Goal: Information Seeking & Learning: Understand process/instructions

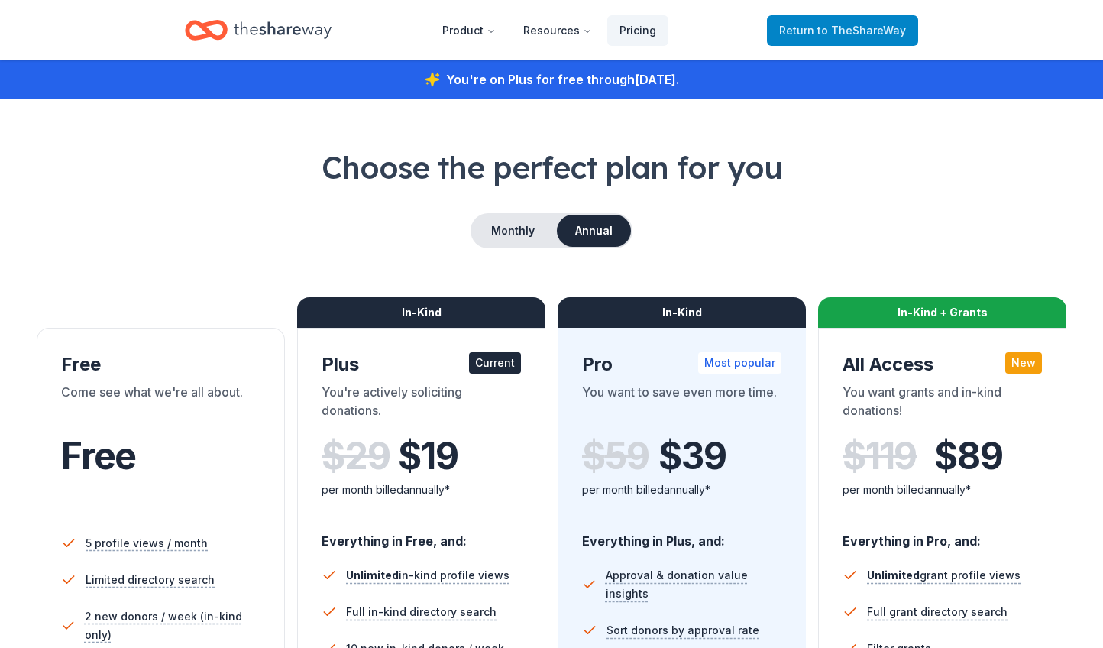
click at [867, 29] on span "to TheShareWay" at bounding box center [861, 30] width 89 height 13
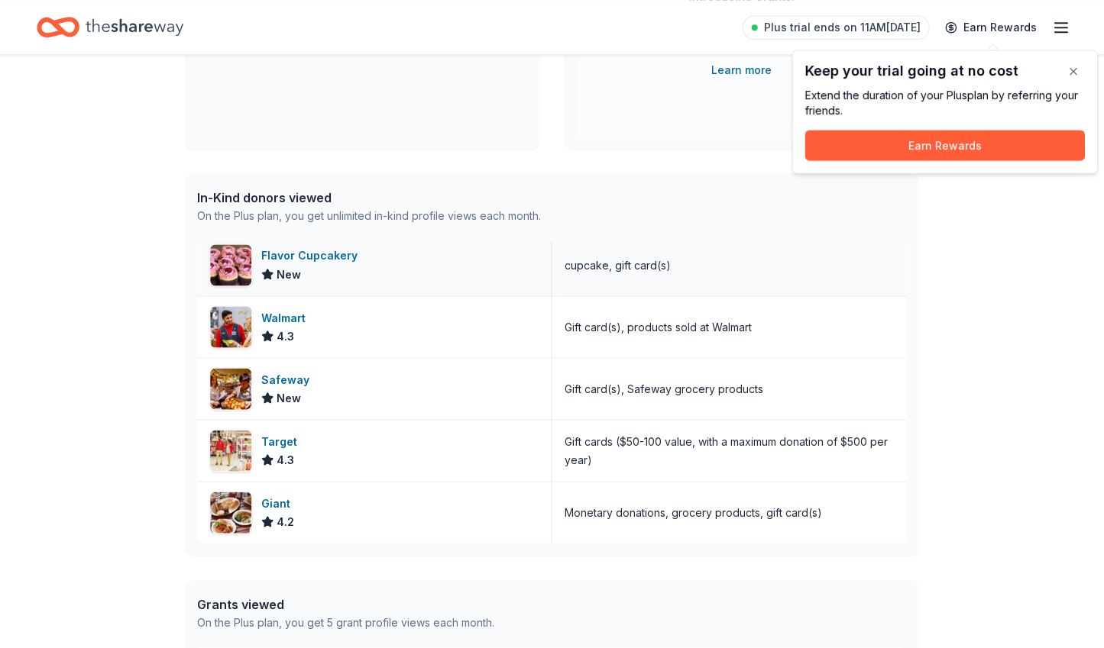
scroll to position [310, 0]
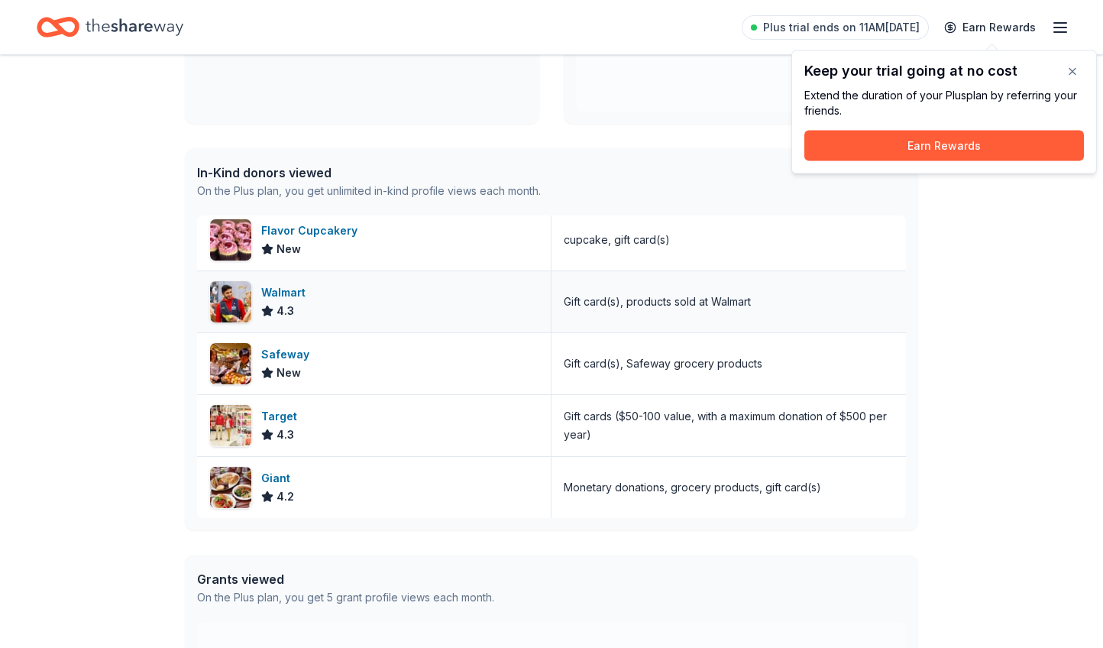
click at [275, 289] on div "Walmart" at bounding box center [286, 292] width 50 height 18
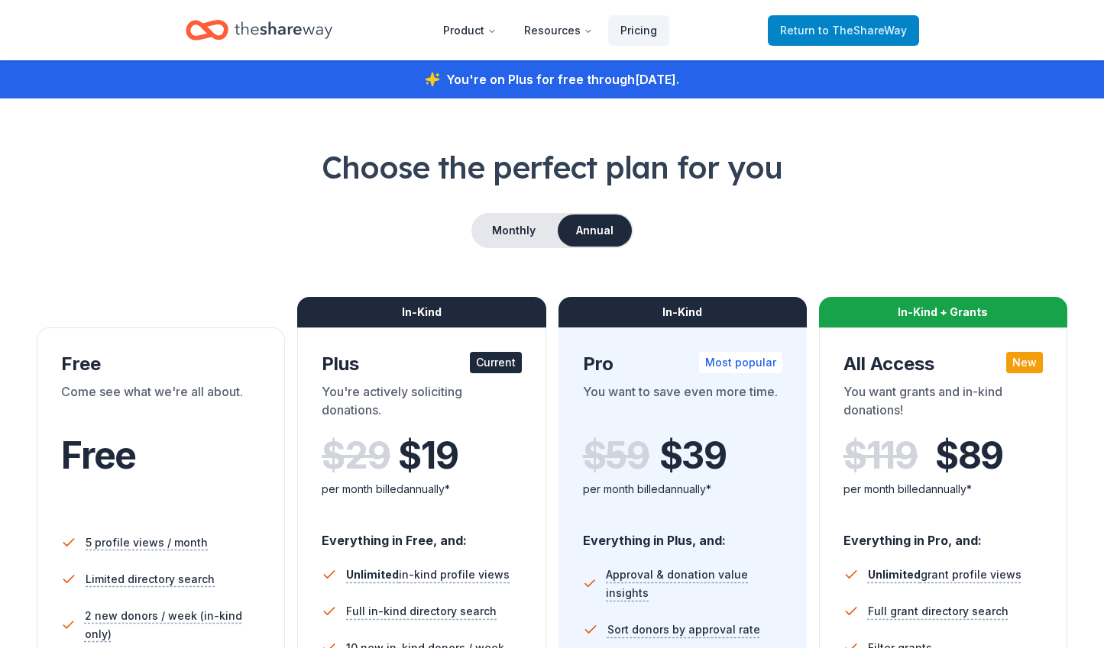
click at [805, 29] on span "Return to TheShareWay" at bounding box center [843, 30] width 127 height 18
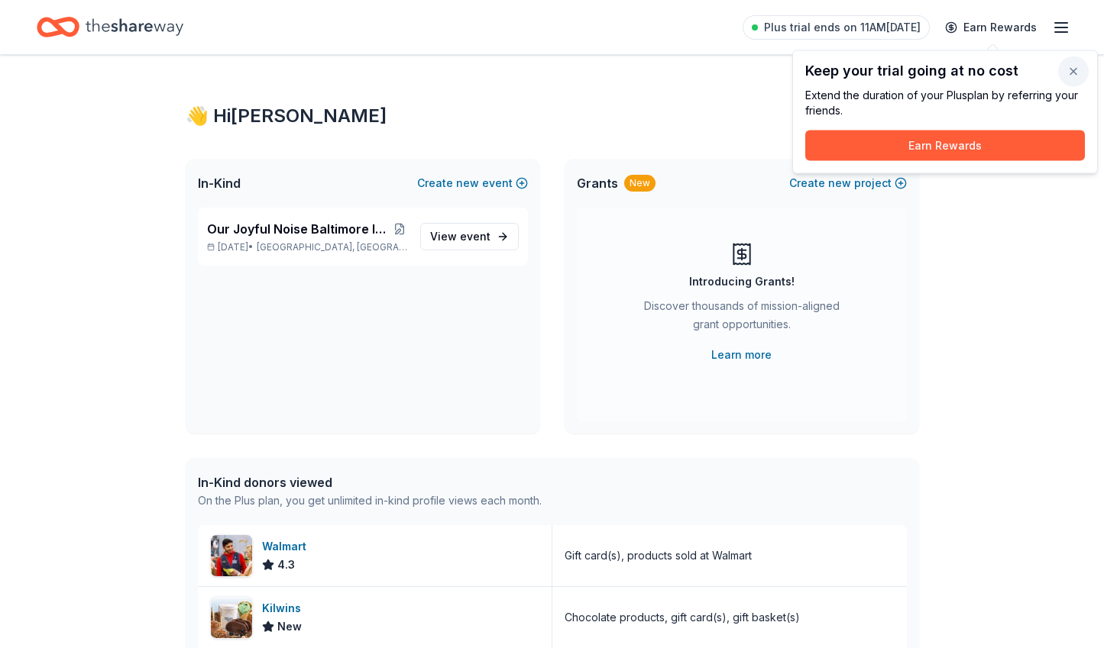
click at [1071, 72] on button "button" at bounding box center [1073, 72] width 31 height 31
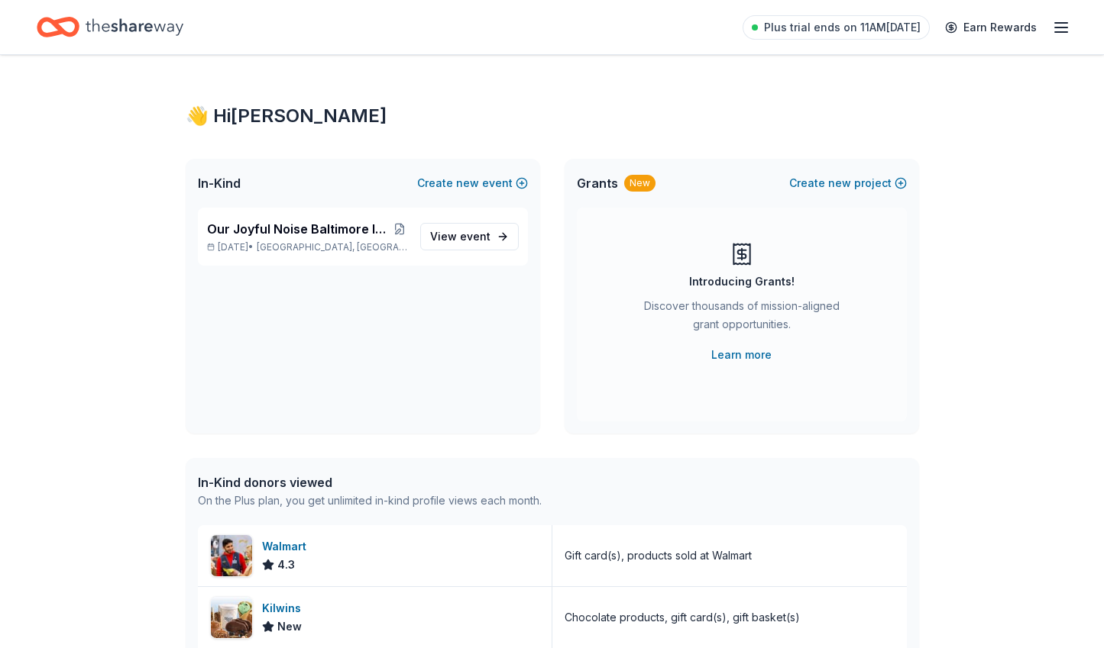
click at [1056, 25] on icon "button" at bounding box center [1061, 27] width 18 height 18
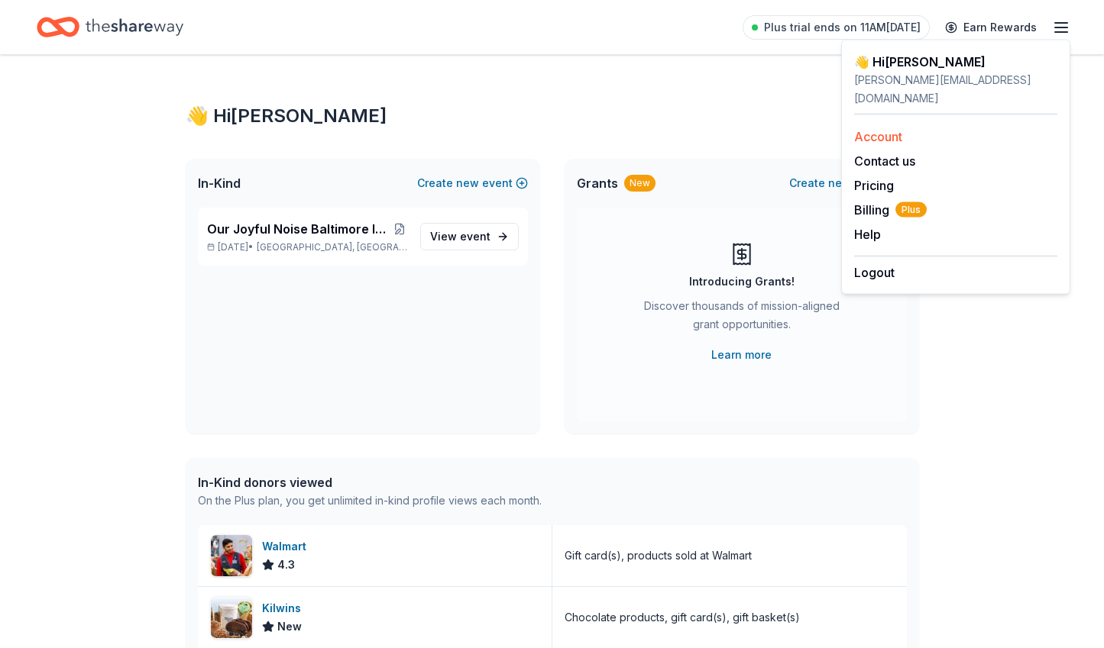
click at [895, 129] on link "Account" at bounding box center [878, 136] width 48 height 15
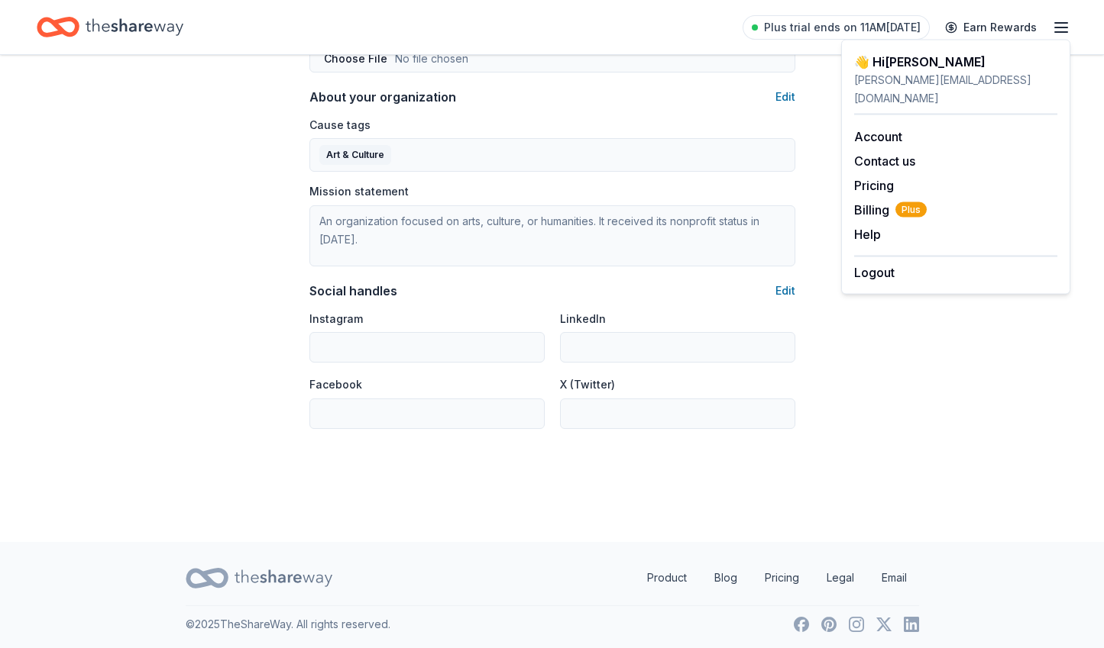
scroll to position [877, 0]
click at [872, 201] on span "Billing Plus" at bounding box center [890, 210] width 73 height 18
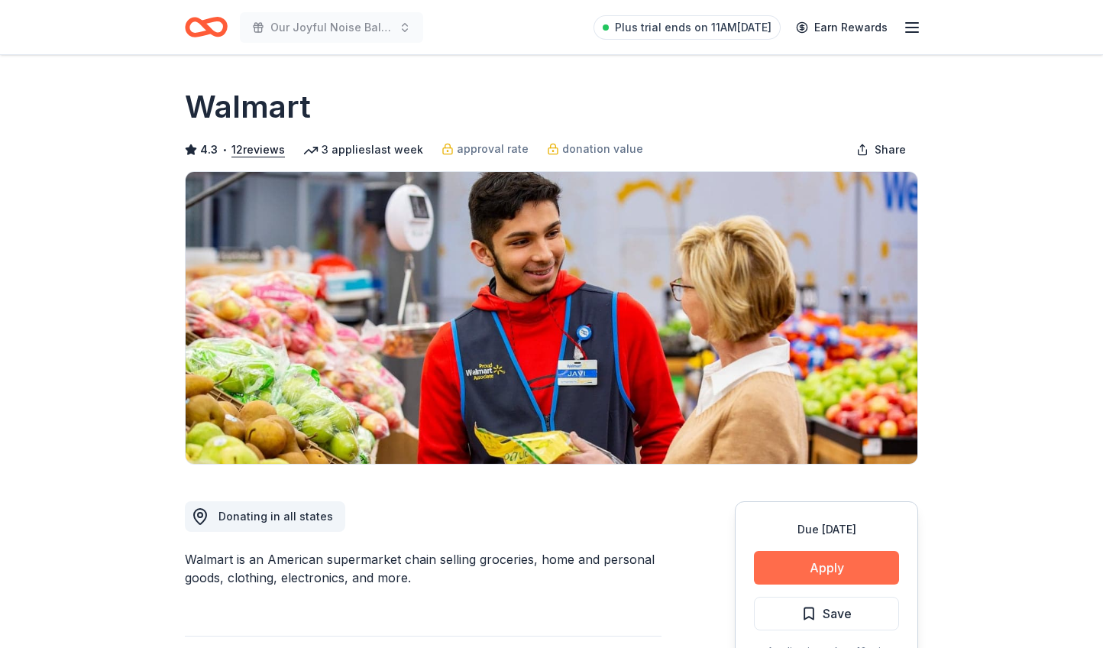
click at [812, 564] on button "Apply" at bounding box center [826, 568] width 145 height 34
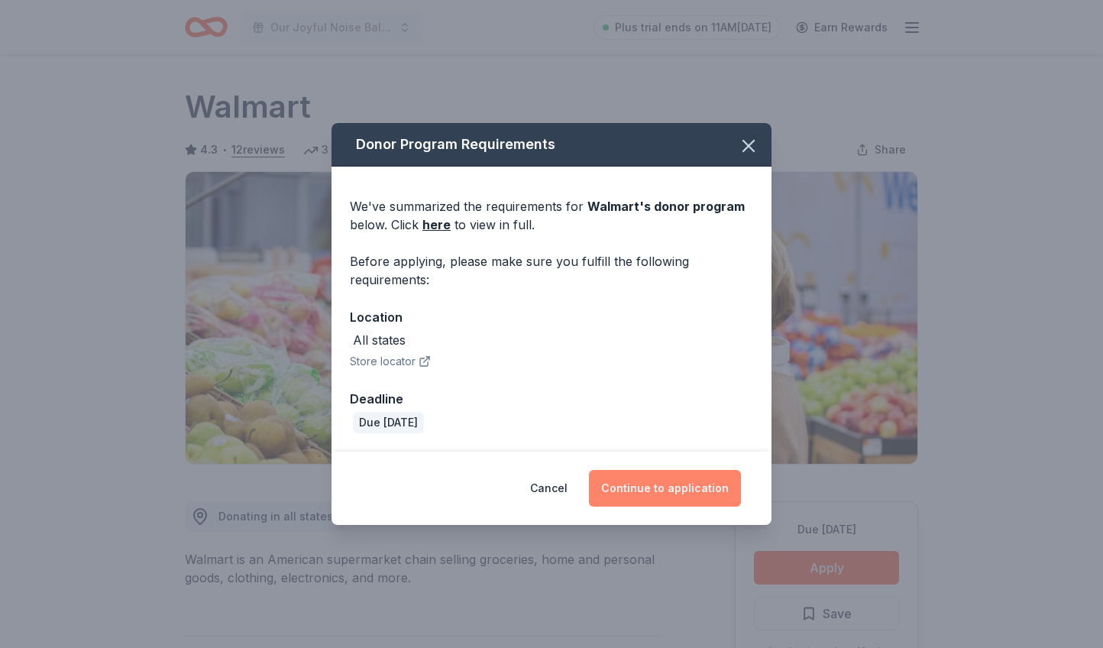
click at [669, 488] on button "Continue to application" at bounding box center [665, 488] width 152 height 37
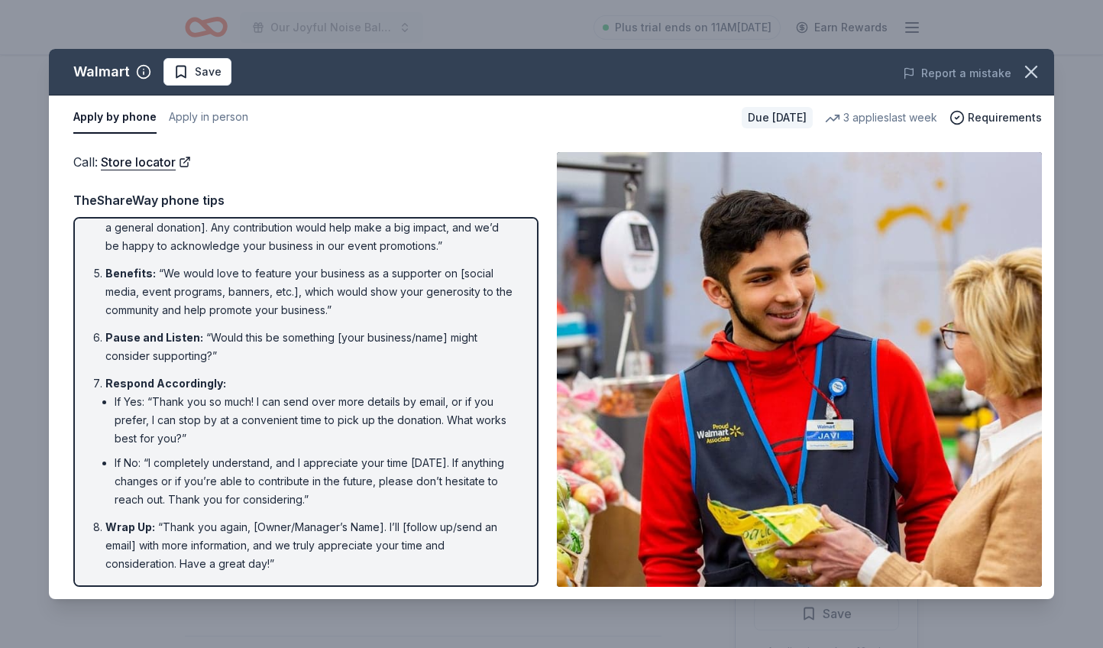
scroll to position [222, 0]
click at [210, 119] on button "Apply in person" at bounding box center [208, 118] width 79 height 32
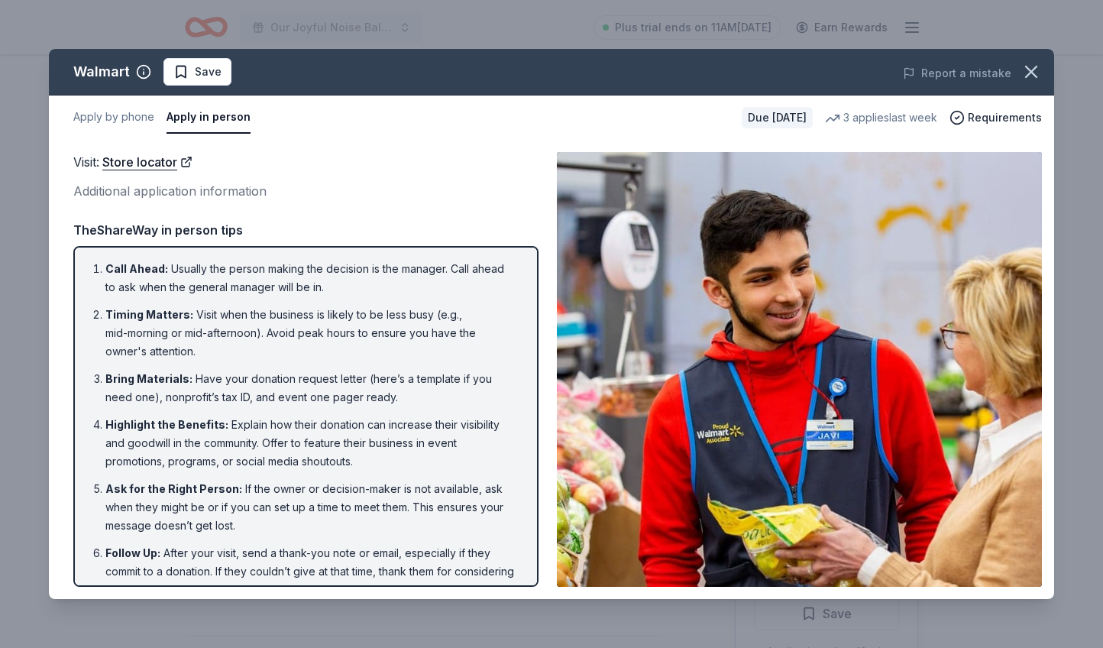
scroll to position [0, 0]
drag, startPoint x: 88, startPoint y: 264, endPoint x: 169, endPoint y: 293, distance: 85.8
click at [169, 293] on ol "Call Ahead : Usually the person making the decision is the manager. Call ahead …" at bounding box center [306, 429] width 438 height 339
drag, startPoint x: 106, startPoint y: 264, endPoint x: 197, endPoint y: 317, distance: 105.1
click at [197, 317] on ol "Call Ahead : Usually the person making the decision is the manager. Call ahead …" at bounding box center [306, 429] width 438 height 339
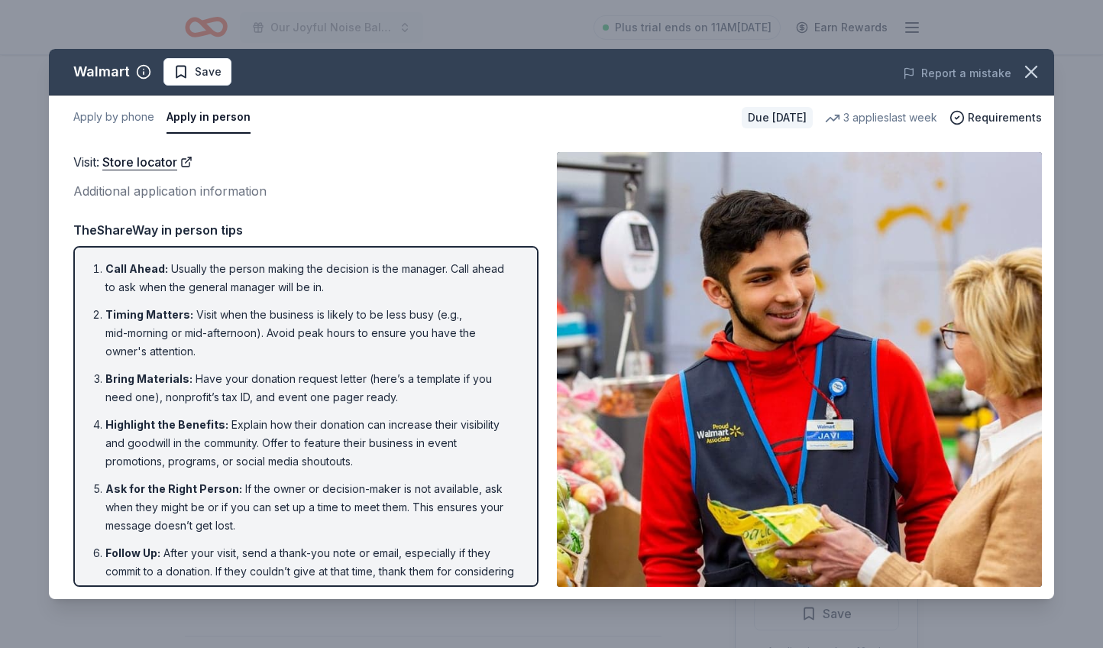
drag, startPoint x: 90, startPoint y: 263, endPoint x: 269, endPoint y: 403, distance: 226.9
click at [269, 402] on ol "Call Ahead : Usually the person making the decision is the manager. Call ahead …" at bounding box center [306, 429] width 438 height 339
